Goal: Task Accomplishment & Management: Use online tool/utility

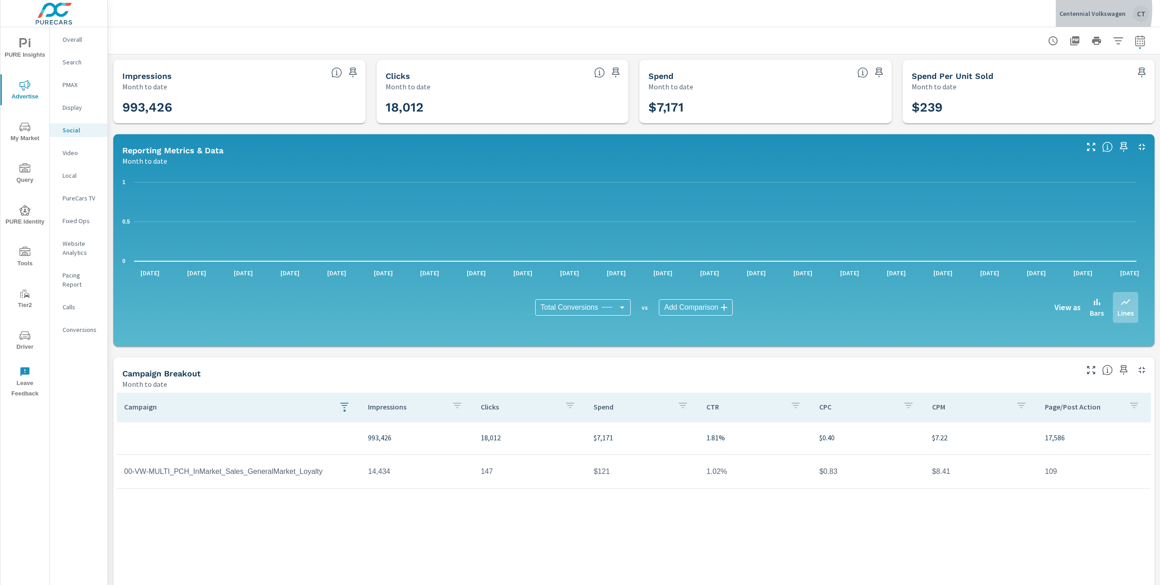
click at [1064, 10] on p "Centennial Volkswagen" at bounding box center [1093, 14] width 66 height 8
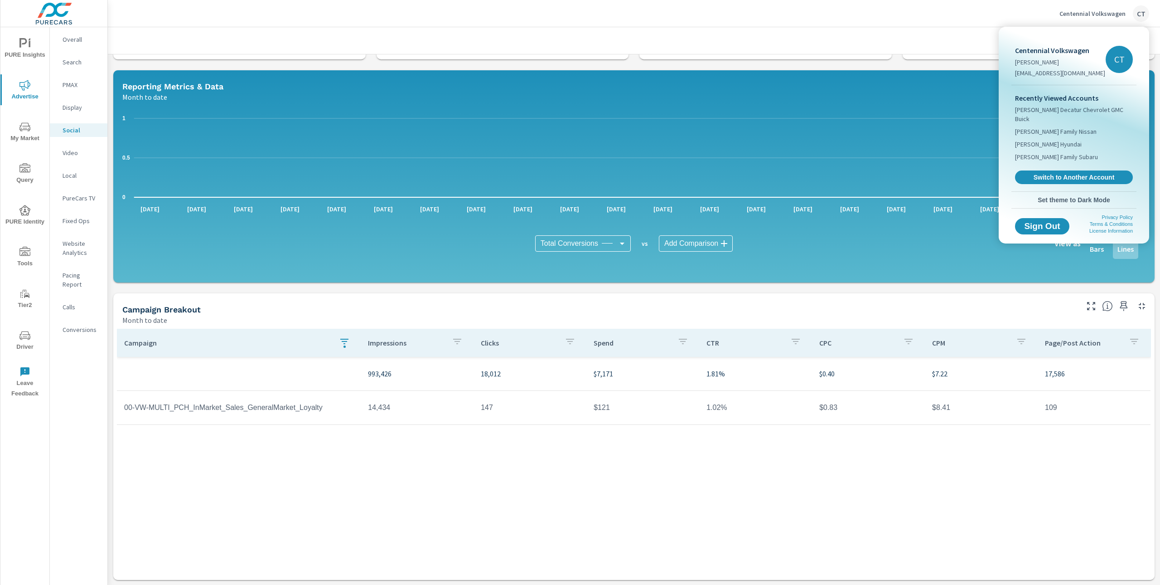
click at [1045, 177] on div "Recently Viewed Accounts James Wood Decatur Chevrolet GMC Buick Hicks Family Ni…" at bounding box center [1074, 138] width 125 height 106
click at [1045, 174] on link "Switch to Another Account" at bounding box center [1073, 177] width 121 height 14
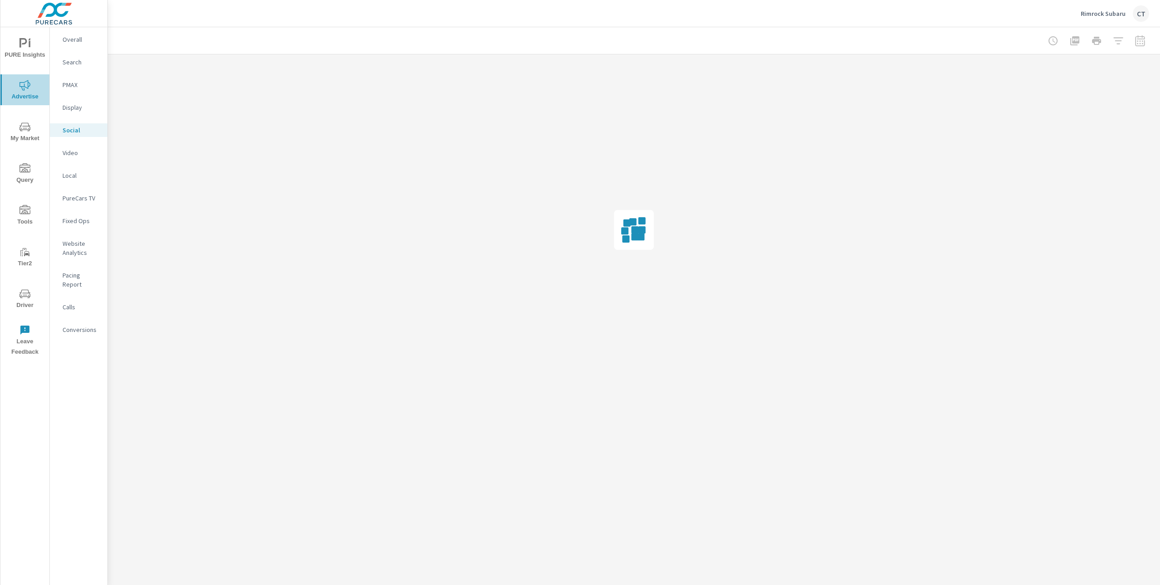
click at [28, 83] on icon "nav menu" at bounding box center [24, 85] width 11 height 11
click at [77, 256] on p "Website Analytics" at bounding box center [82, 248] width 38 height 18
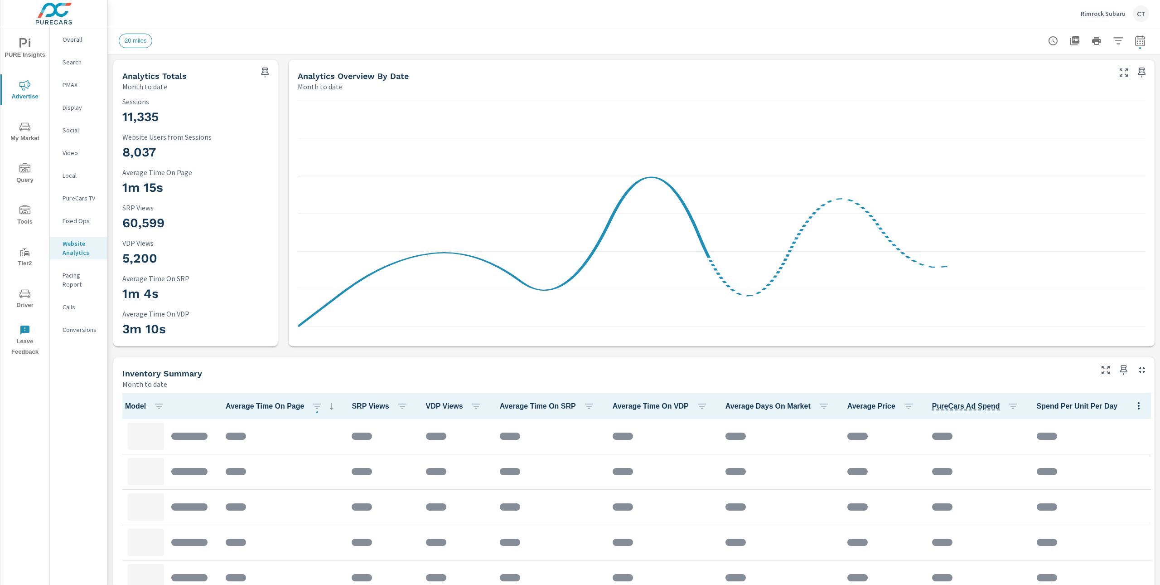
click at [1097, 36] on div at bounding box center [1096, 41] width 105 height 18
click at [1113, 36] on icon "button" at bounding box center [1118, 40] width 11 height 11
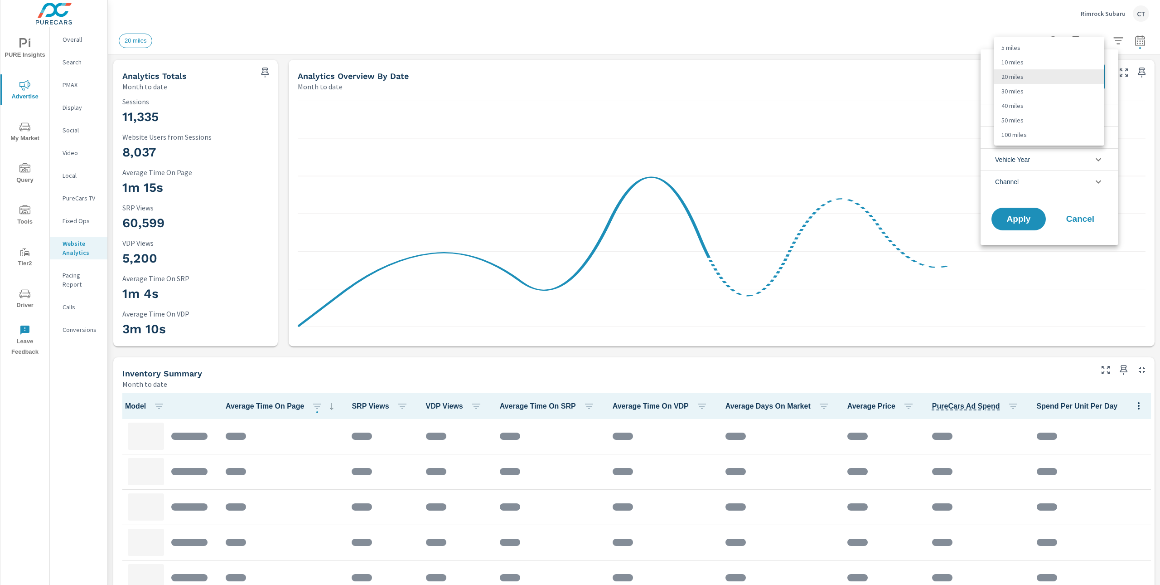
click at [1021, 74] on body "PURE Insights Advertise My Market Query Tools Tier2 Driver Leave Feedback Overa…" at bounding box center [580, 292] width 1160 height 585
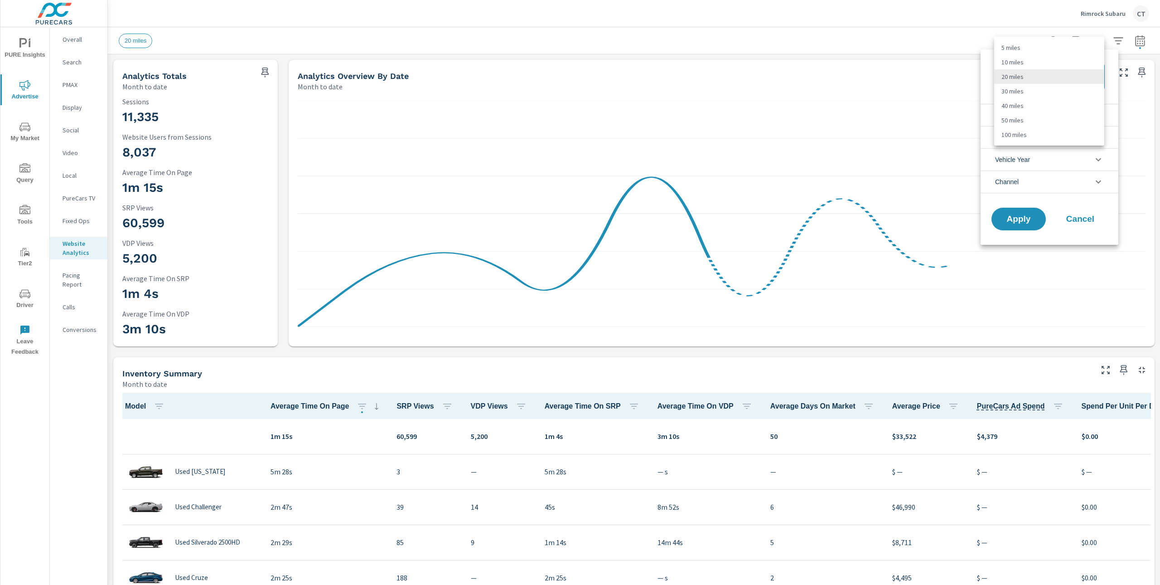
scroll to position [0, 0]
click at [1023, 120] on li "50 miles" at bounding box center [1049, 120] width 110 height 15
type Distance "50"
click at [1059, 112] on li "Condition" at bounding box center [1050, 115] width 138 height 22
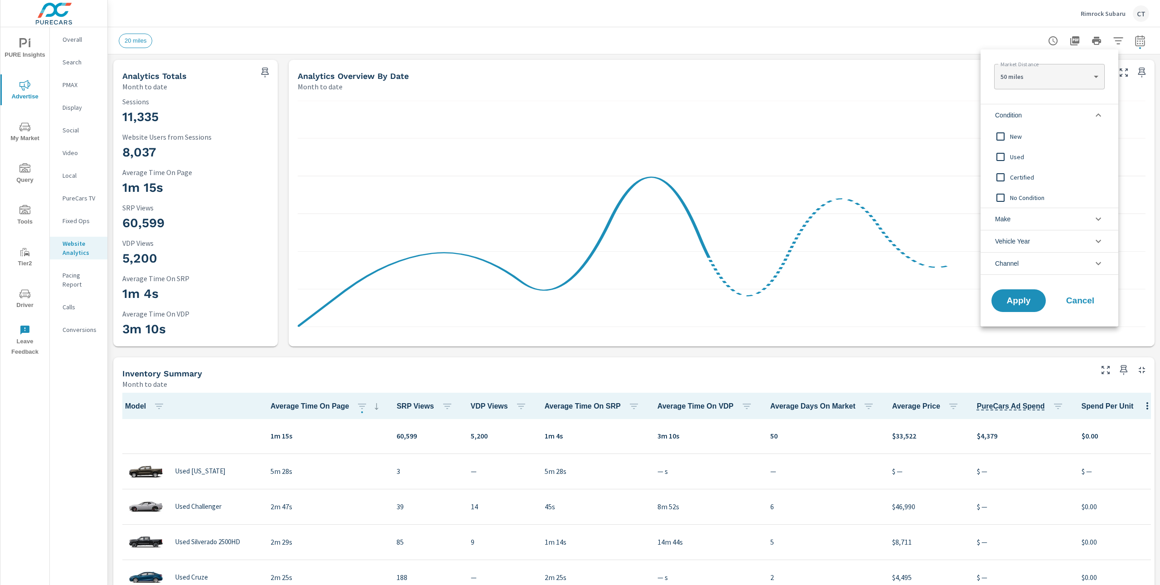
click at [1017, 133] on span "New" at bounding box center [1059, 136] width 99 height 11
click at [1018, 302] on span "Apply" at bounding box center [1018, 300] width 37 height 9
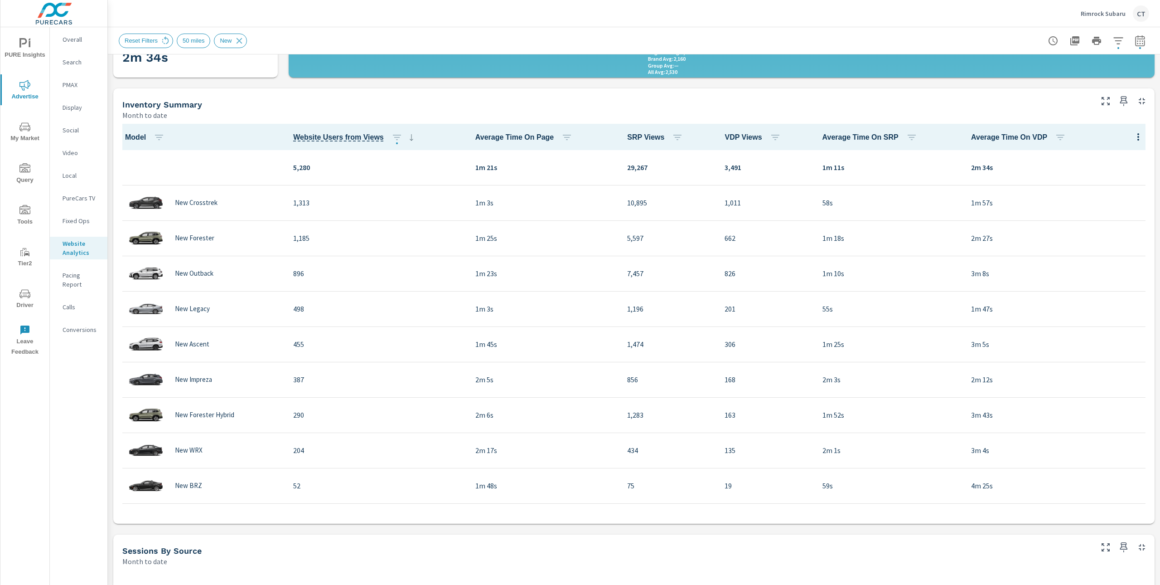
scroll to position [269, 0]
